Goal: Task Accomplishment & Management: Manage account settings

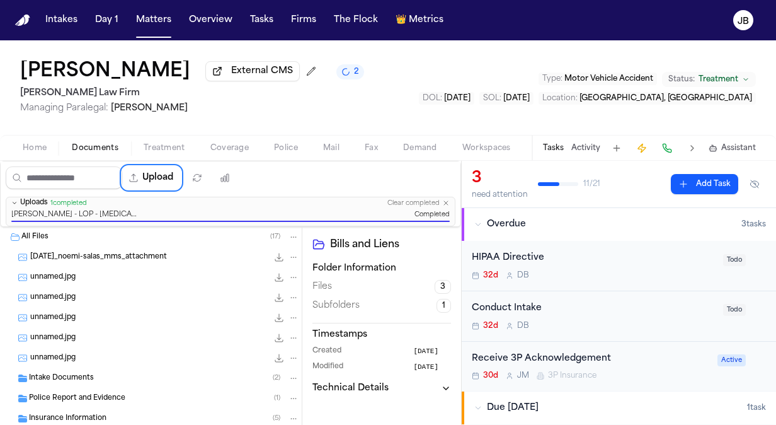
scroll to position [81, 0]
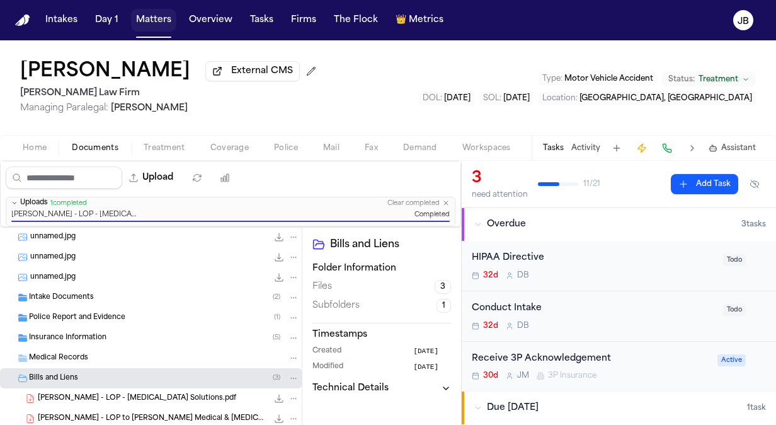
click at [154, 20] on button "Matters" at bounding box center [153, 20] width 45 height 23
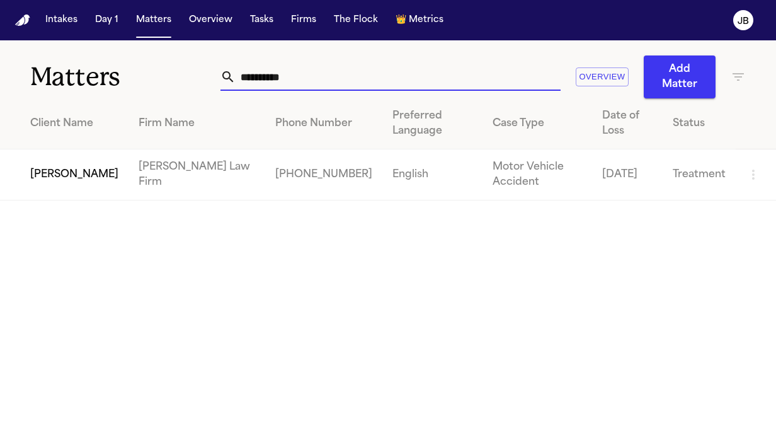
drag, startPoint x: 105, startPoint y: 86, endPoint x: 25, endPoint y: 95, distance: 81.2
click at [25, 95] on div "**********" at bounding box center [388, 69] width 776 height 58
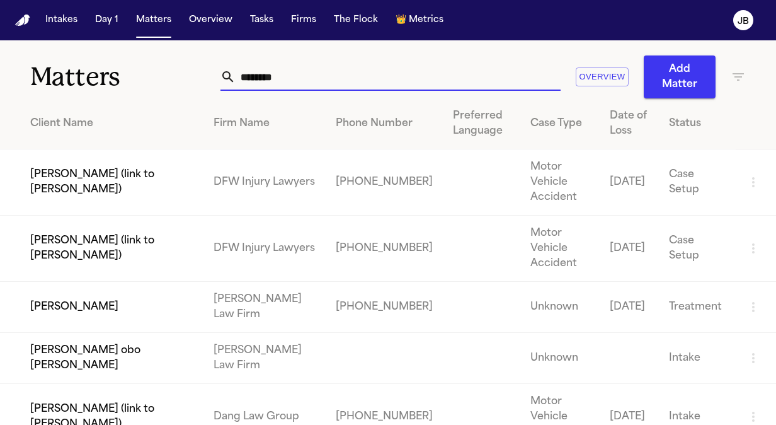
type input "********"
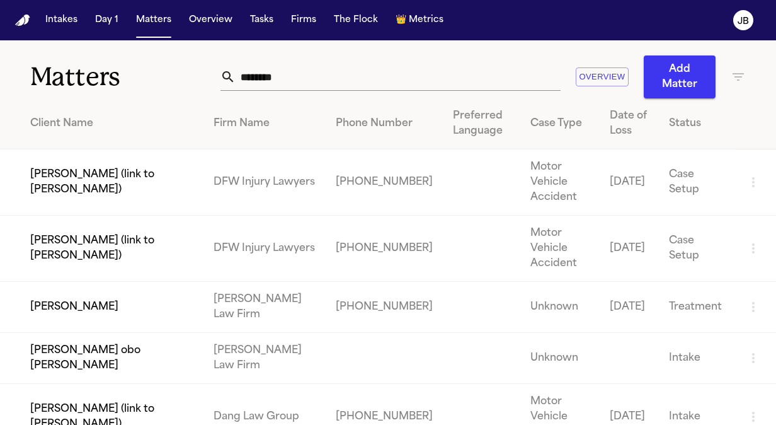
click at [88, 316] on td "[PERSON_NAME]" at bounding box center [102, 307] width 204 height 51
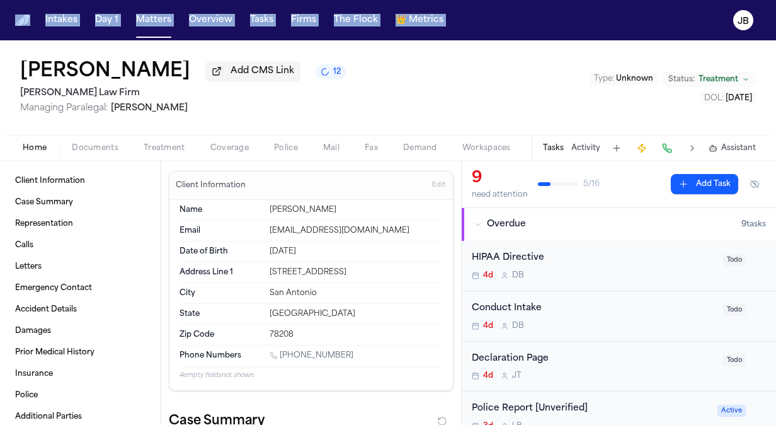
click at [0, 69] on html "Intakes Day 1 Matters Overview Tasks Firms The Flock 👑 Metrics [PERSON_NAME] Ad…" at bounding box center [388, 212] width 776 height 425
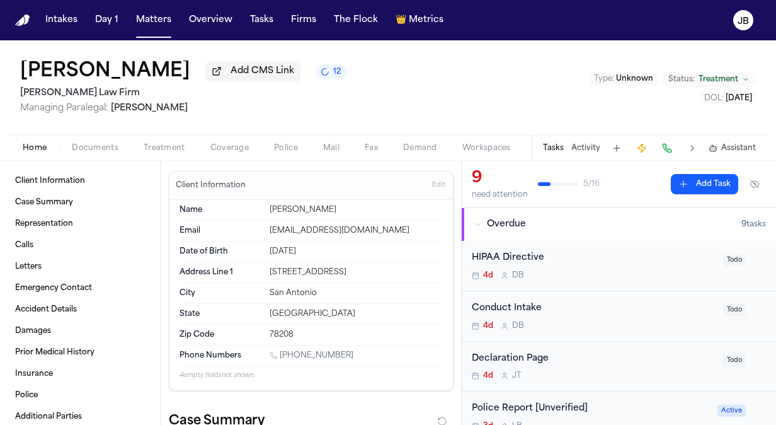
drag, startPoint x: 343, startPoint y: 350, endPoint x: 283, endPoint y: 359, distance: 60.4
click at [283, 359] on div "[PHONE_NUMBER]" at bounding box center [356, 356] width 173 height 12
drag, startPoint x: 352, startPoint y: 353, endPoint x: 282, endPoint y: 353, distance: 70.0
click at [282, 353] on div "[PHONE_NUMBER]" at bounding box center [356, 356] width 173 height 12
copy link "[PHONE_NUMBER]"
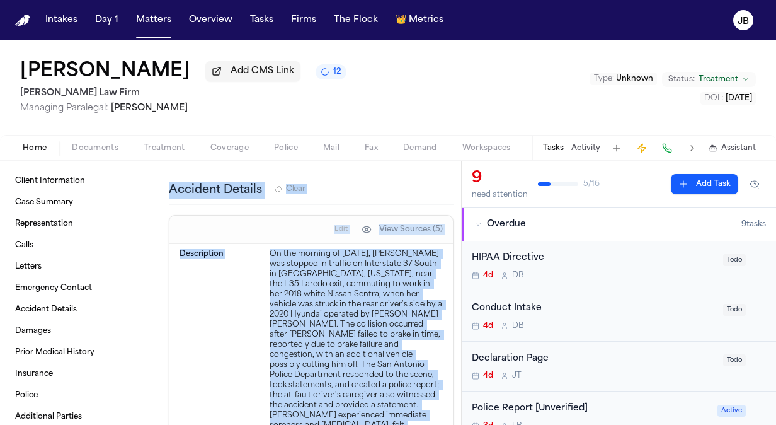
scroll to position [1153, 0]
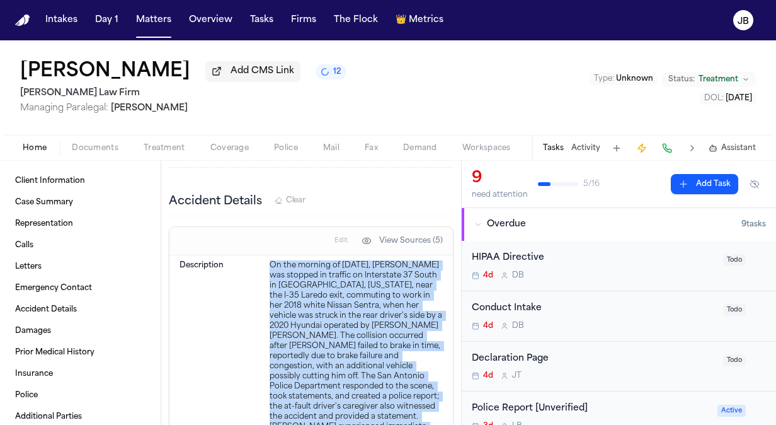
drag, startPoint x: 334, startPoint y: 396, endPoint x: 263, endPoint y: 305, distance: 115.0
click at [263, 305] on div "Description On the morning of [DATE], [PERSON_NAME] was stopped in traffic on I…" at bounding box center [311, 386] width 263 height 263
copy div "On the morning of [DATE], [PERSON_NAME] was stopped in traffic on Interstate 37…"
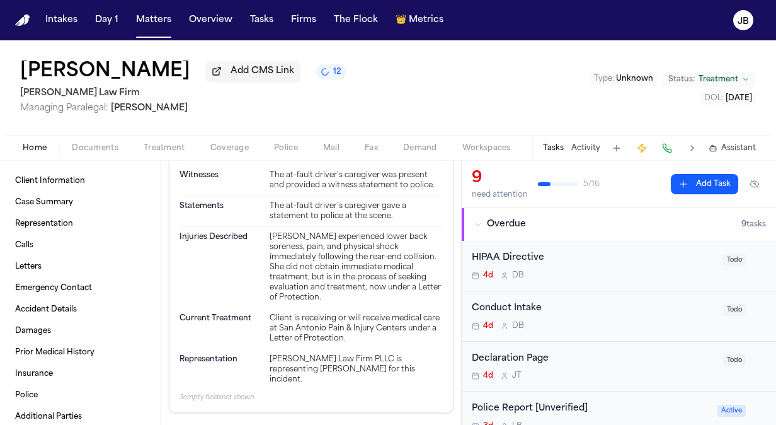
scroll to position [1707, 0]
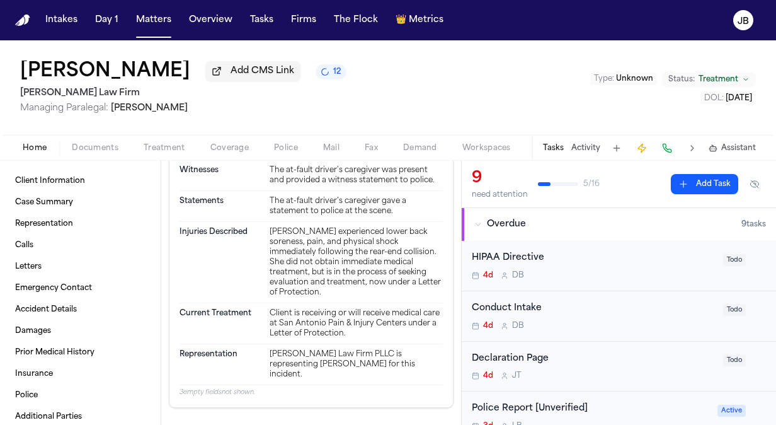
drag, startPoint x: 356, startPoint y: 320, endPoint x: 260, endPoint y: 268, distance: 108.8
click at [260, 268] on div "Injuries Described [PERSON_NAME] experienced lower back soreness, pain, and phy…" at bounding box center [311, 262] width 263 height 81
copy div "[PERSON_NAME] experienced lower back soreness, pain, and physical shock immedia…"
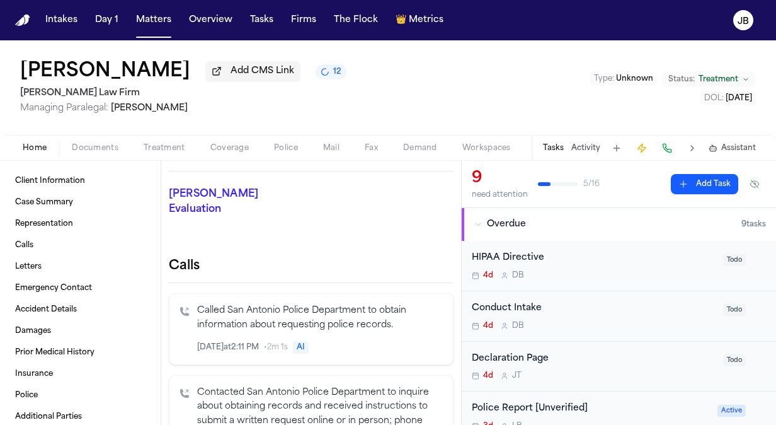
scroll to position [0, 0]
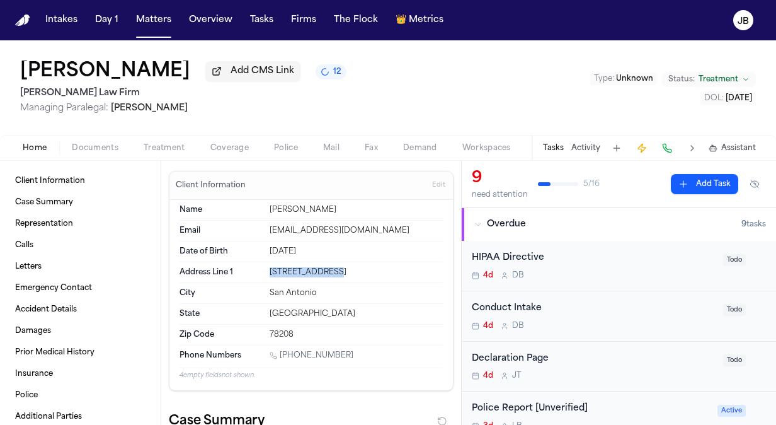
drag, startPoint x: 338, startPoint y: 267, endPoint x: 248, endPoint y: 270, distance: 89.5
click at [248, 270] on div "Address Line [GEOGRAPHIC_DATA][STREET_ADDRESS]" at bounding box center [311, 272] width 263 height 21
copy div "[STREET_ADDRESS]"
click at [90, 145] on span "Documents" at bounding box center [95, 148] width 47 height 10
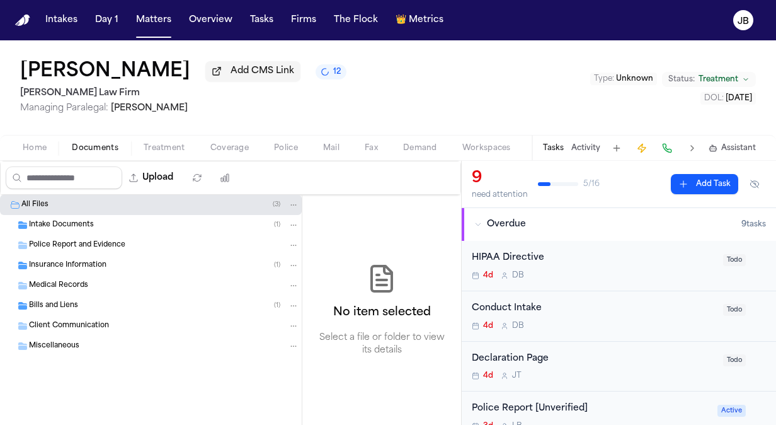
click at [66, 222] on span "Intake Documents" at bounding box center [61, 225] width 65 height 11
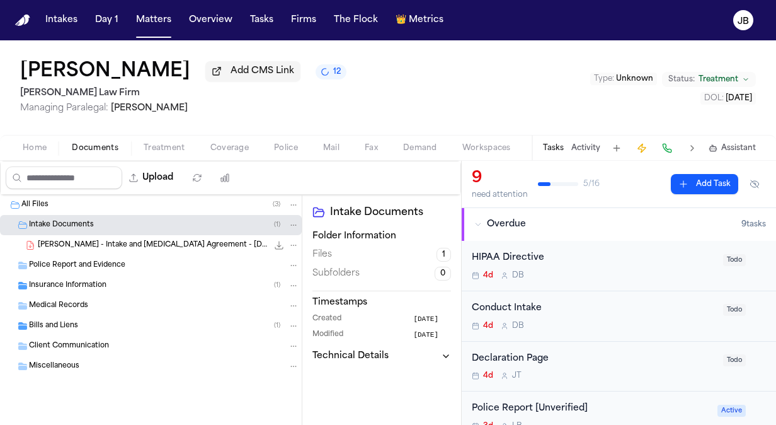
click at [159, 246] on span "[PERSON_NAME] - Intake and [MEDICAL_DATA] Agreement - [DATE]" at bounding box center [153, 245] width 230 height 11
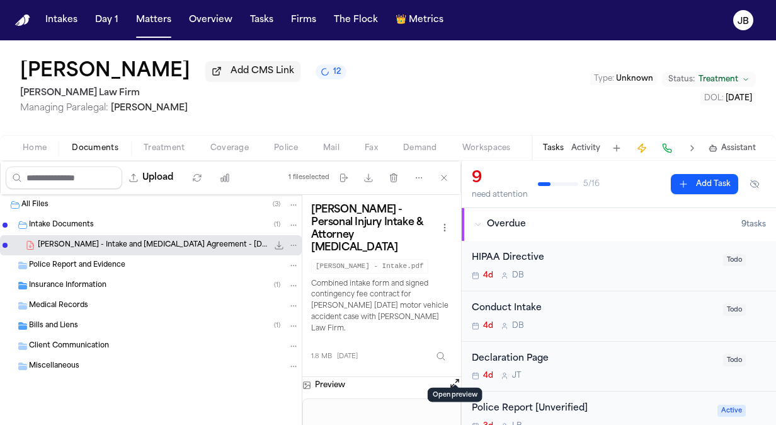
click at [454, 377] on button "Open preview" at bounding box center [455, 383] width 13 height 13
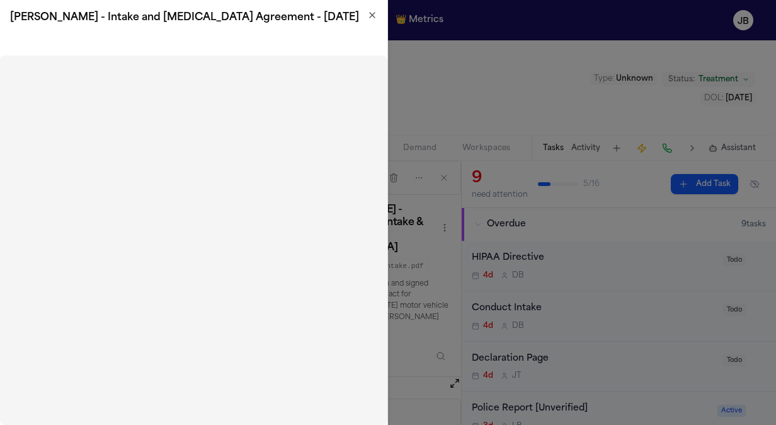
click at [371, 18] on icon "button" at bounding box center [372, 15] width 10 height 10
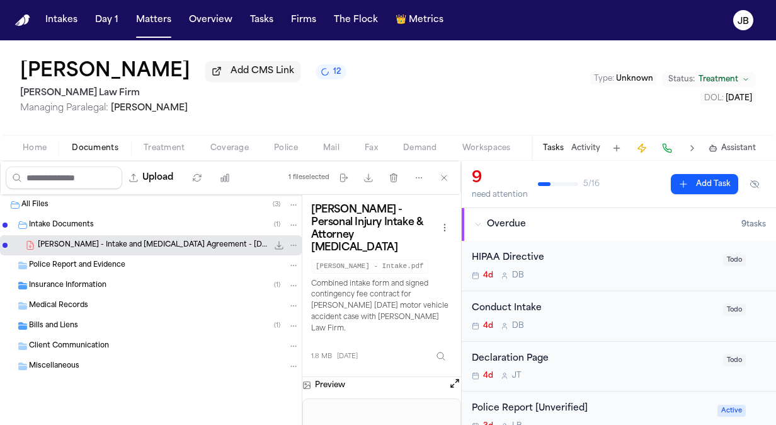
click at [52, 284] on span "Insurance Information" at bounding box center [68, 285] width 78 height 11
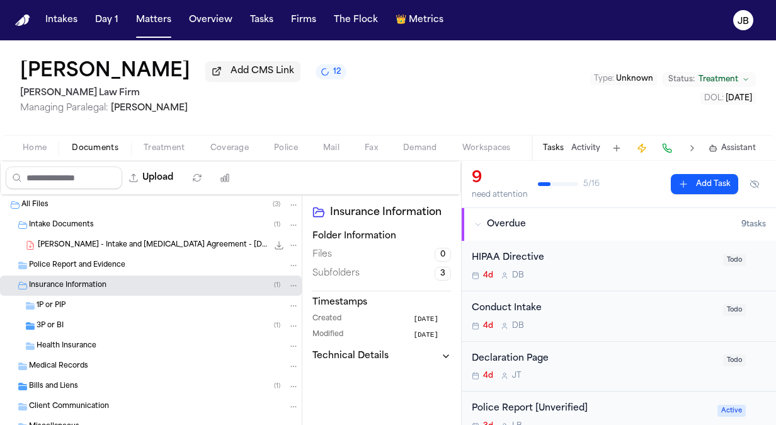
click at [62, 326] on span "3P or BI" at bounding box center [50, 326] width 27 height 11
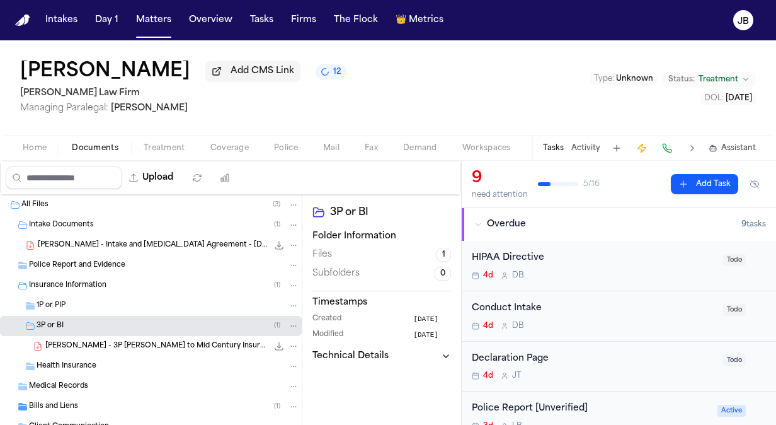
click at [274, 348] on icon "File: L. Bernal - 3P LOR to Mid Century Insurance - 9.29.25" at bounding box center [279, 346] width 10 height 10
click at [581, 147] on button "Activity" at bounding box center [586, 148] width 29 height 10
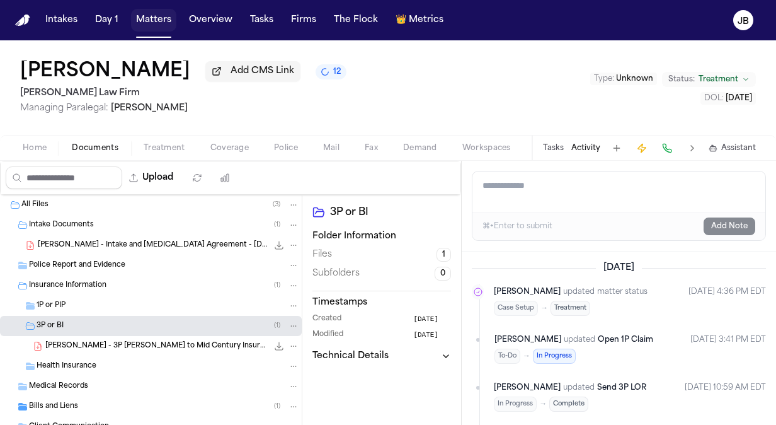
click at [159, 28] on button "Matters" at bounding box center [153, 20] width 45 height 23
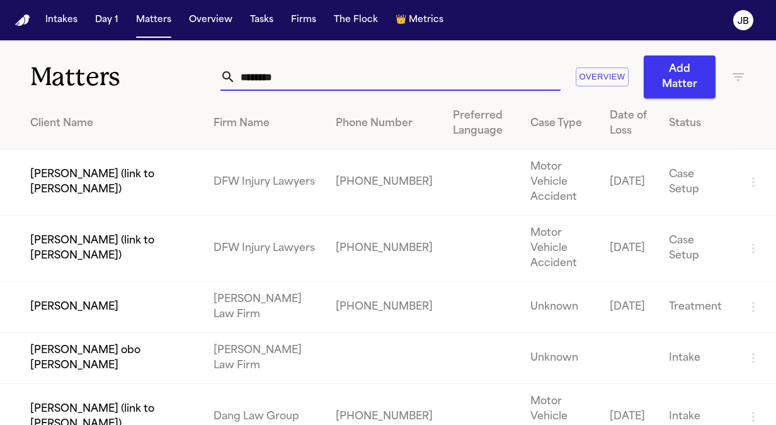
drag, startPoint x: 282, startPoint y: 76, endPoint x: 185, endPoint y: 96, distance: 99.3
click at [185, 96] on div "Matters ******** Overview Add Matter" at bounding box center [388, 69] width 776 height 58
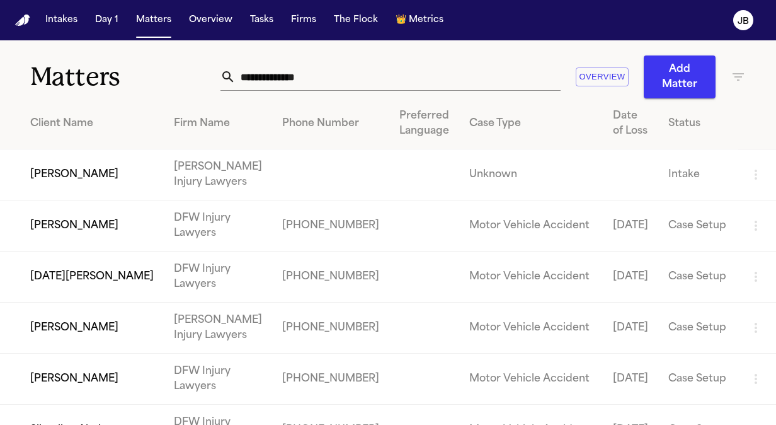
click at [745, 76] on icon "button" at bounding box center [738, 76] width 15 height 15
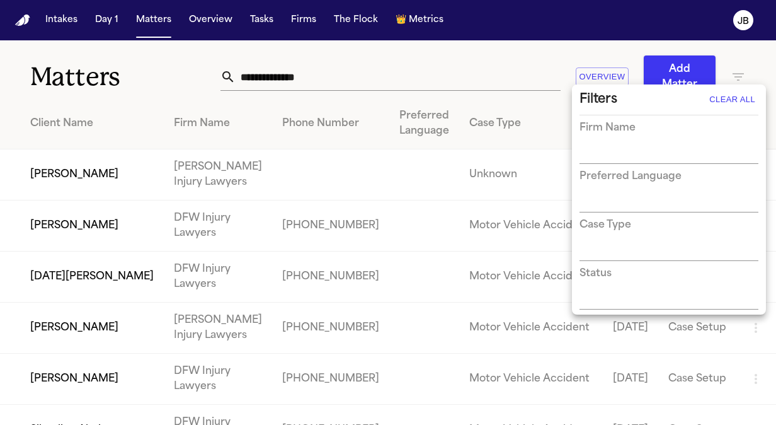
click at [610, 151] on input "text" at bounding box center [660, 155] width 160 height 18
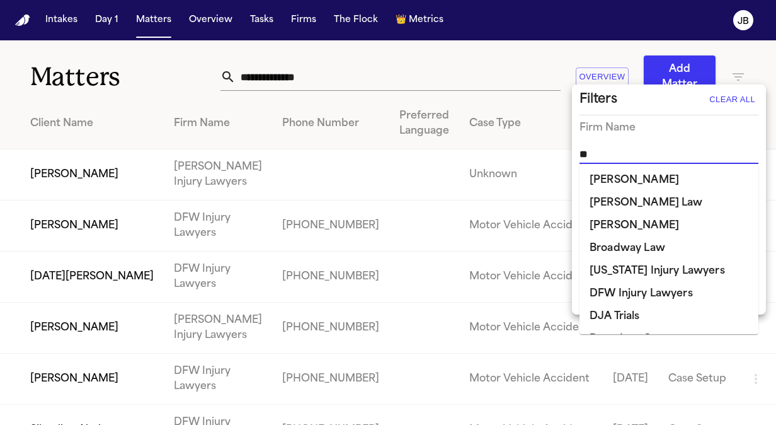
type input "***"
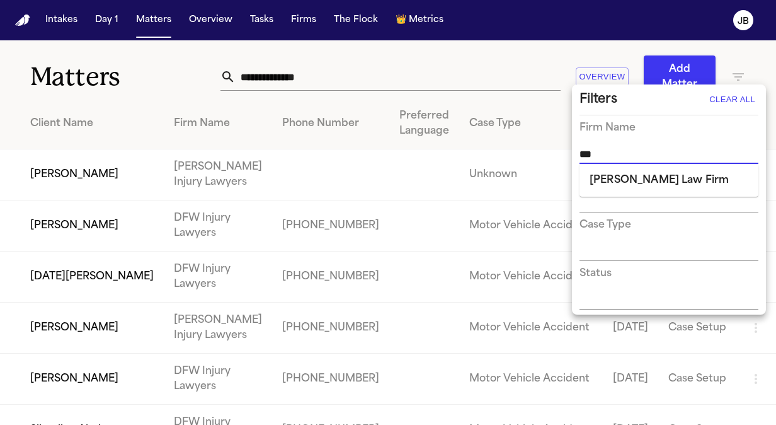
click at [628, 176] on li "[PERSON_NAME] Law Firm" at bounding box center [669, 180] width 179 height 23
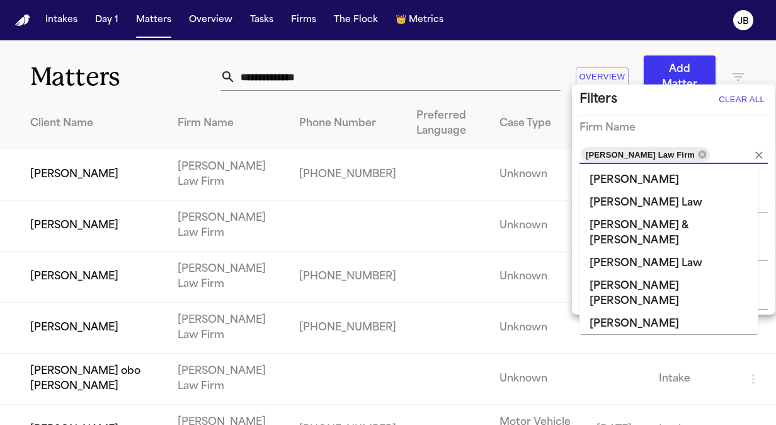
scroll to position [1045, 0]
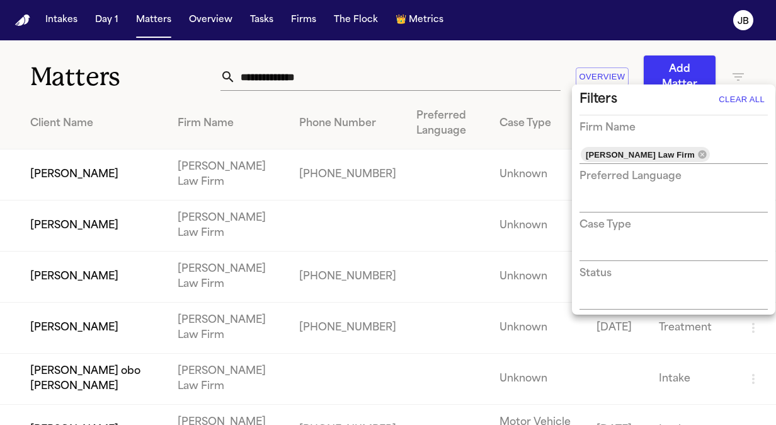
click at [500, 58] on div at bounding box center [388, 212] width 776 height 425
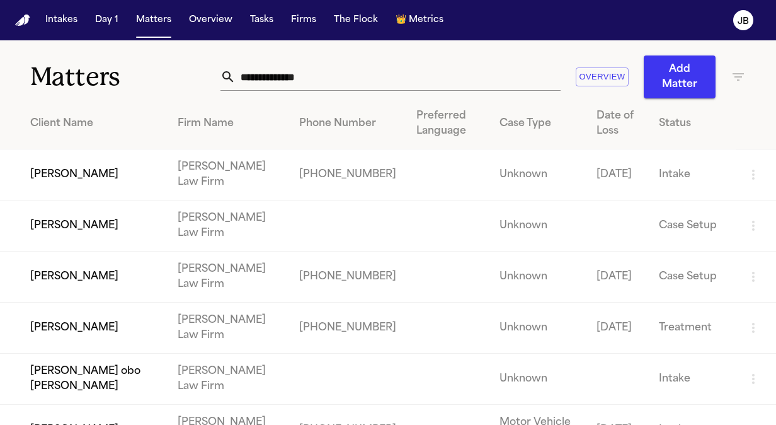
drag, startPoint x: 26, startPoint y: 128, endPoint x: 5, endPoint y: 134, distance: 22.2
click at [5, 134] on th "Client Name" at bounding box center [84, 123] width 168 height 51
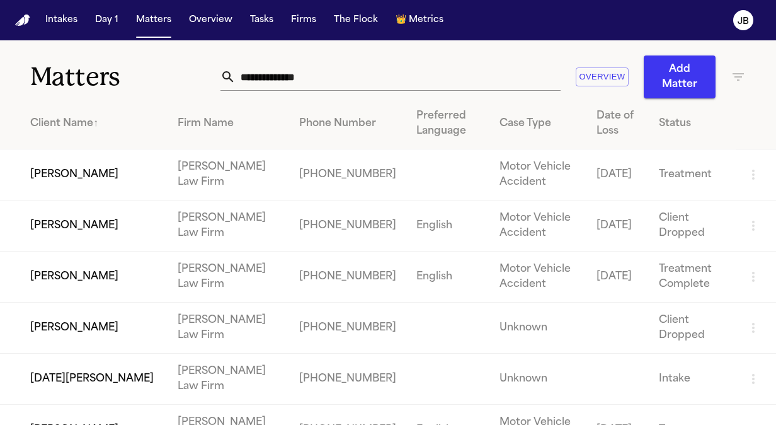
click at [5, 134] on th "Client Name ↑" at bounding box center [84, 123] width 168 height 51
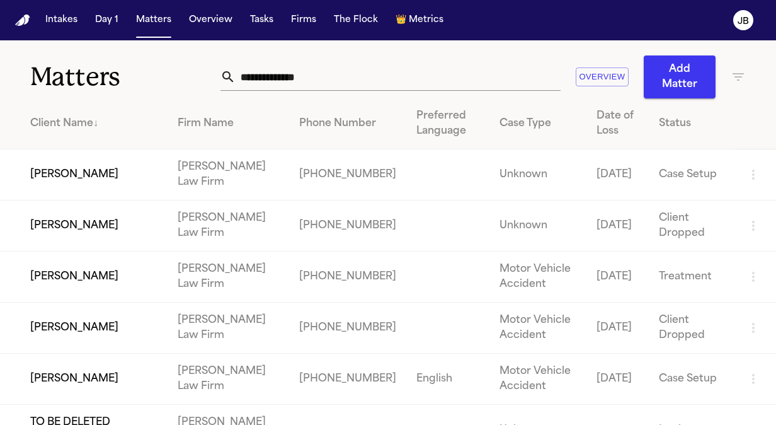
click at [96, 118] on div "Client Name ↓" at bounding box center [93, 123] width 127 height 15
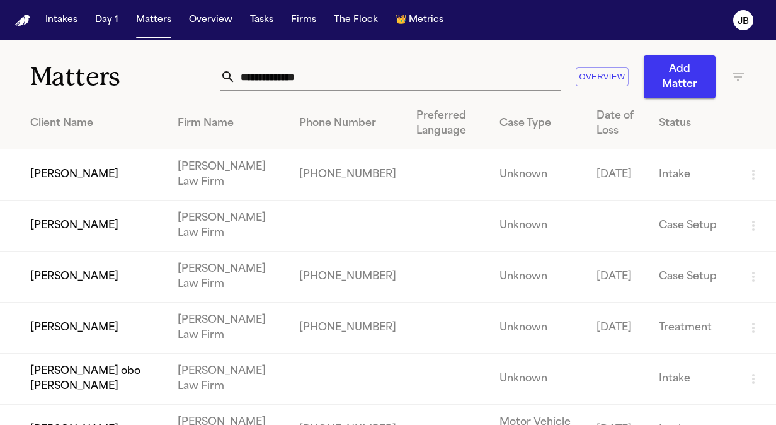
click at [601, 125] on div "Date of Loss" at bounding box center [618, 123] width 42 height 30
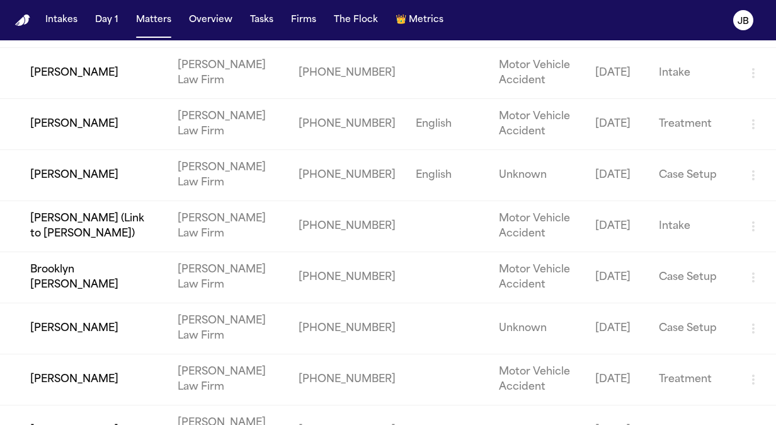
scroll to position [4097, 0]
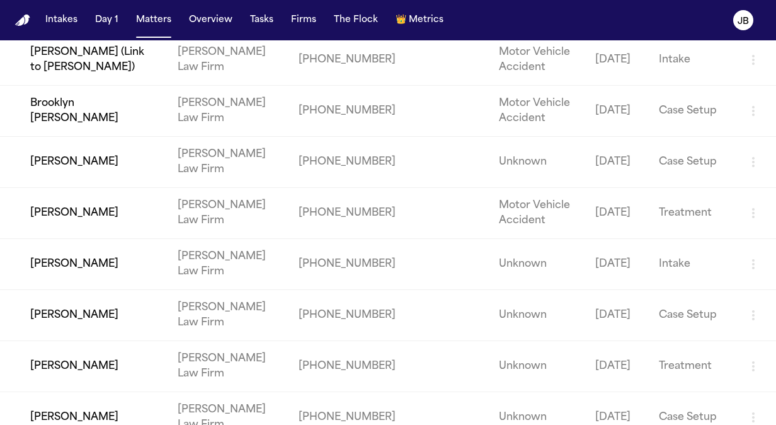
drag, startPoint x: 1, startPoint y: 133, endPoint x: 658, endPoint y: 457, distance: 732.3
click at [658, 424] on html "Intakes Day 1 Matters Overview Tasks Firms The Flock 👑 Metrics JB Matters Overv…" at bounding box center [388, 212] width 776 height 425
copy thead
click at [151, 28] on button "Matters" at bounding box center [153, 20] width 45 height 23
click at [139, 18] on button "Matters" at bounding box center [153, 20] width 45 height 23
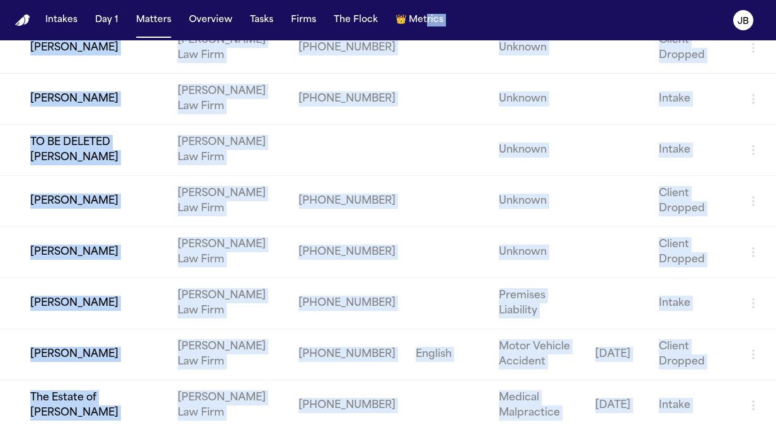
scroll to position [0, 0]
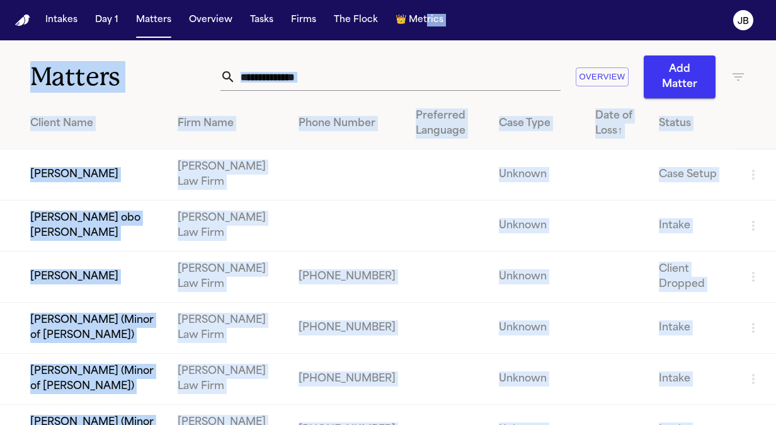
drag, startPoint x: 551, startPoint y: 189, endPoint x: 424, endPoint y: -47, distance: 268.2
click at [424, 0] on html "Intakes Day 1 Matters Overview Tasks Firms The Flock 👑 Metrics JB Matters Overv…" at bounding box center [388, 212] width 776 height 425
drag, startPoint x: 424, startPoint y: -47, endPoint x: 330, endPoint y: 75, distance: 153.7
click at [330, 75] on input "text" at bounding box center [398, 77] width 325 height 28
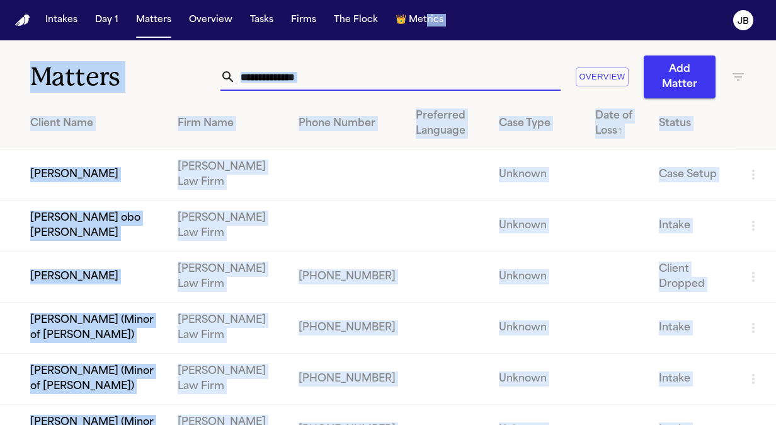
click at [330, 75] on input "text" at bounding box center [398, 77] width 325 height 28
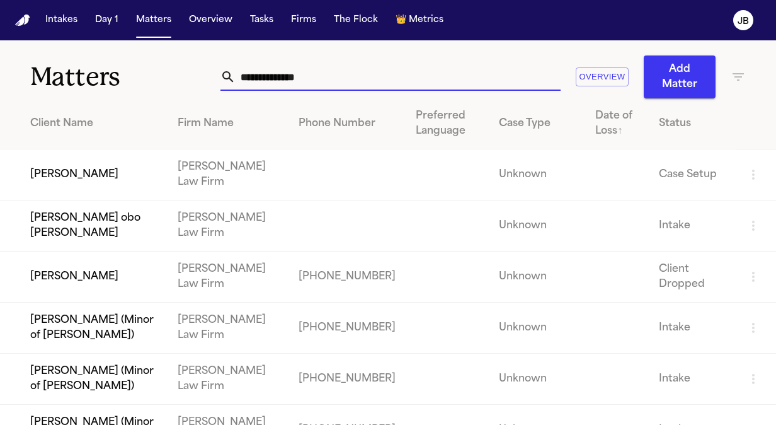
click at [330, 75] on input "text" at bounding box center [398, 77] width 325 height 28
click at [305, 74] on input "text" at bounding box center [398, 77] width 325 height 28
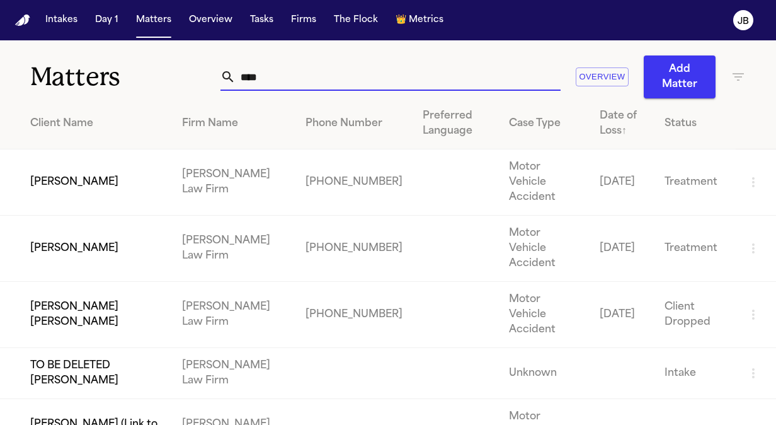
type input "****"
click at [133, 245] on td "[PERSON_NAME]" at bounding box center [86, 249] width 172 height 66
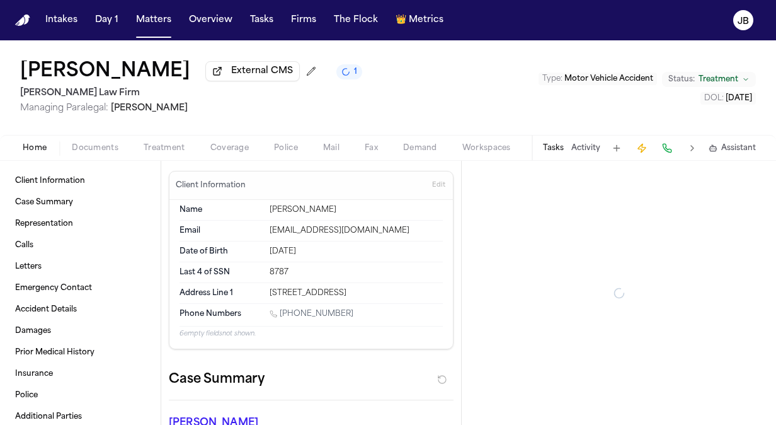
click at [743, 79] on icon "Change status from Treatment" at bounding box center [746, 80] width 8 height 8
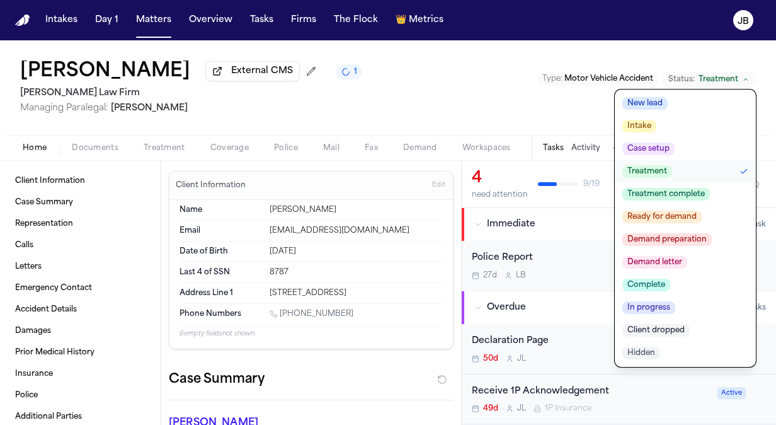
click at [649, 327] on span "Client dropped" at bounding box center [656, 330] width 67 height 13
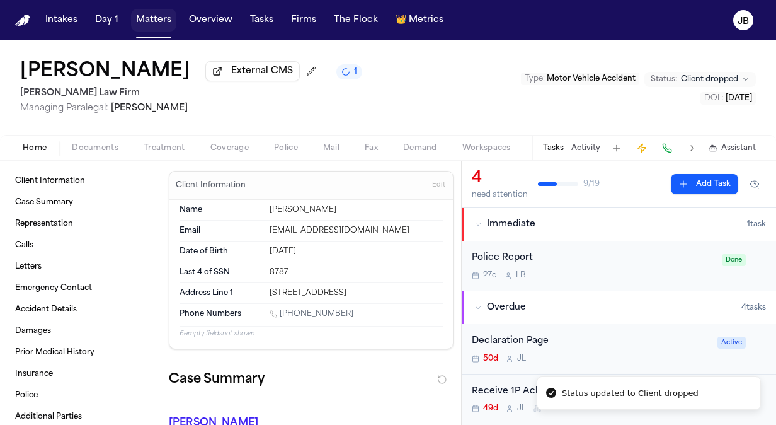
click at [146, 19] on button "Matters" at bounding box center [153, 20] width 45 height 23
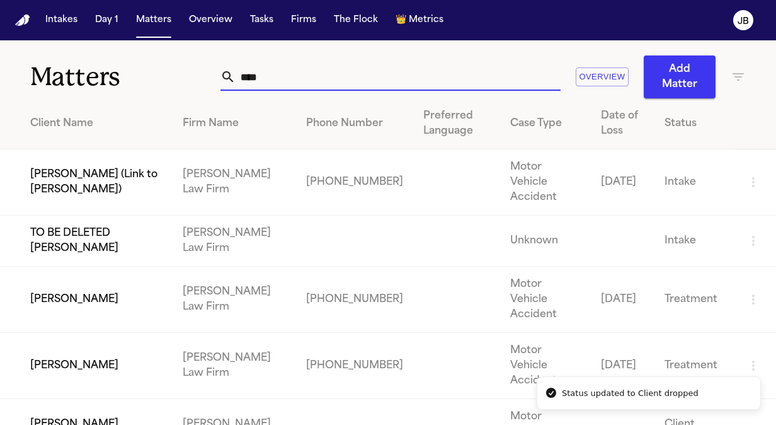
drag, startPoint x: 297, startPoint y: 74, endPoint x: 74, endPoint y: 93, distance: 223.9
click at [74, 93] on div "Matters **** Overview Add Matter" at bounding box center [388, 69] width 776 height 58
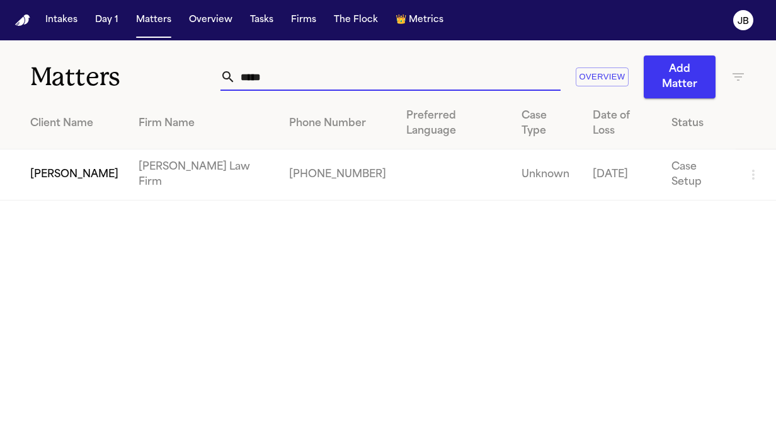
type input "*****"
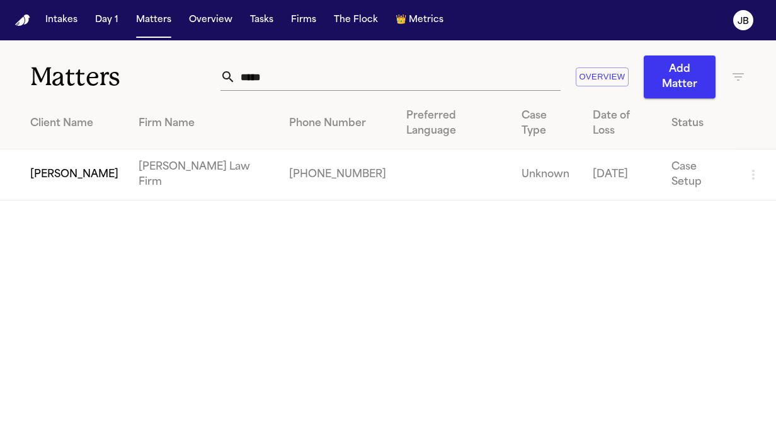
click at [64, 156] on td "[PERSON_NAME]" at bounding box center [64, 174] width 129 height 51
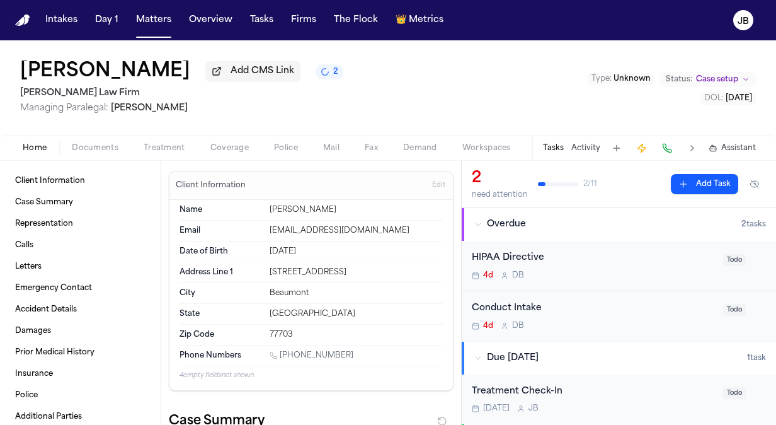
click at [718, 73] on button "Status: Case setup" at bounding box center [708, 79] width 96 height 15
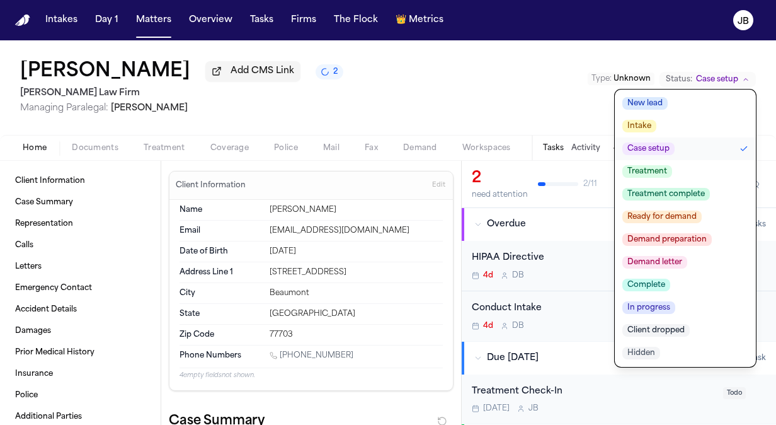
click at [645, 338] on button "Client dropped" at bounding box center [685, 330] width 141 height 23
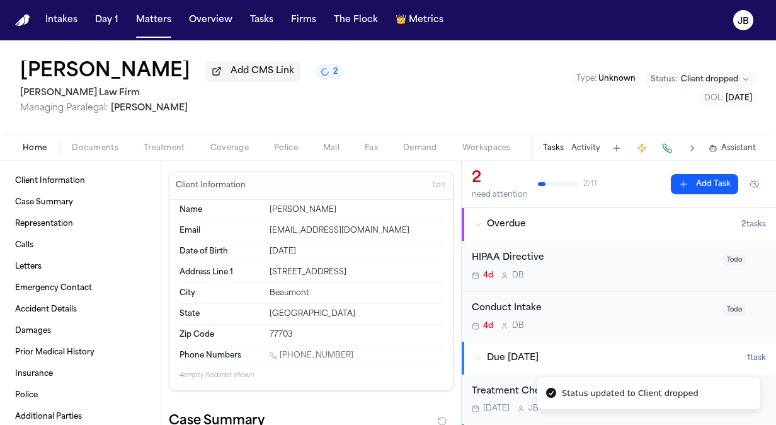
click at [451, 118] on div "[PERSON_NAME] Add CMS Link 2 [PERSON_NAME] Law Firm Managing Paralegal: [PERSON…" at bounding box center [388, 87] width 776 height 95
